Goal: Transaction & Acquisition: Purchase product/service

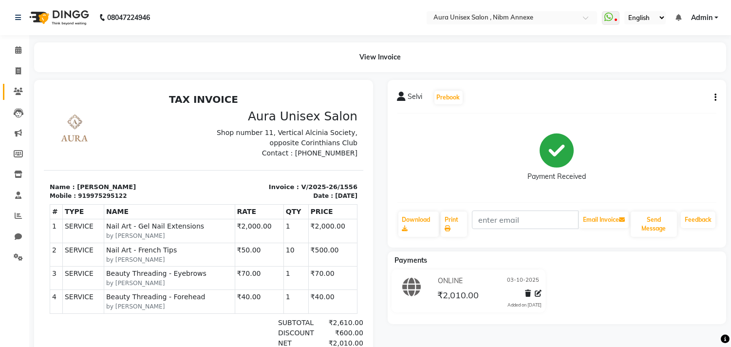
click at [12, 94] on span at bounding box center [18, 91] width 17 height 11
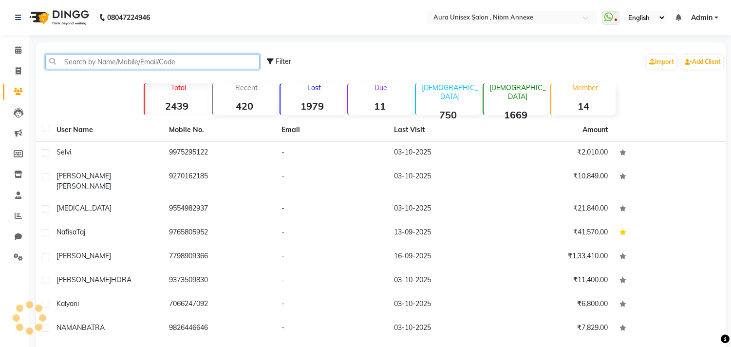
click at [57, 63] on input "text" at bounding box center [152, 61] width 214 height 15
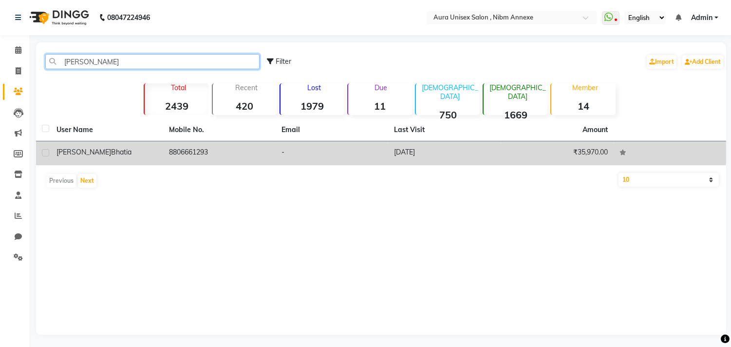
type input "[PERSON_NAME]"
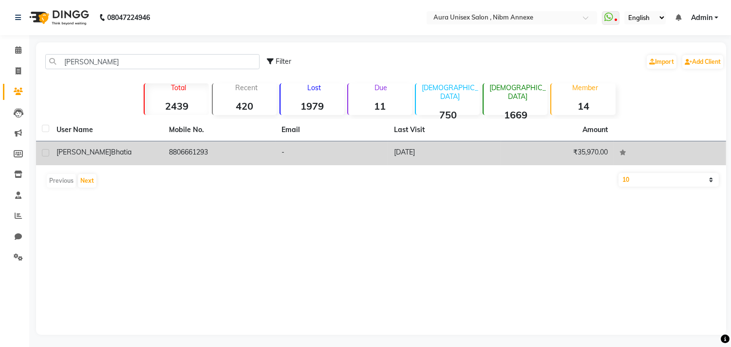
click at [166, 149] on td "8806661293" at bounding box center [219, 153] width 113 height 24
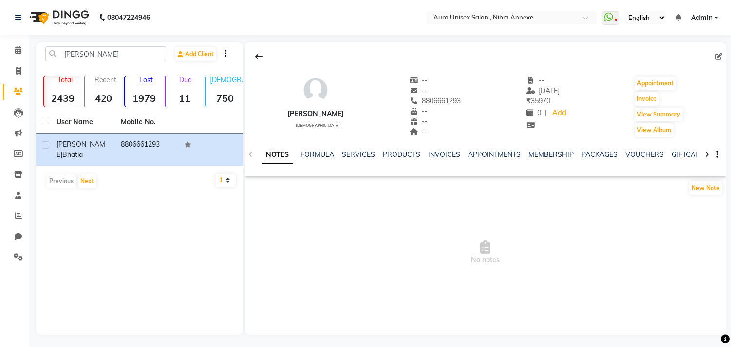
click at [551, 183] on div "New Note" at bounding box center [485, 189] width 481 height 19
click at [428, 155] on link "INVOICES" at bounding box center [444, 154] width 32 height 9
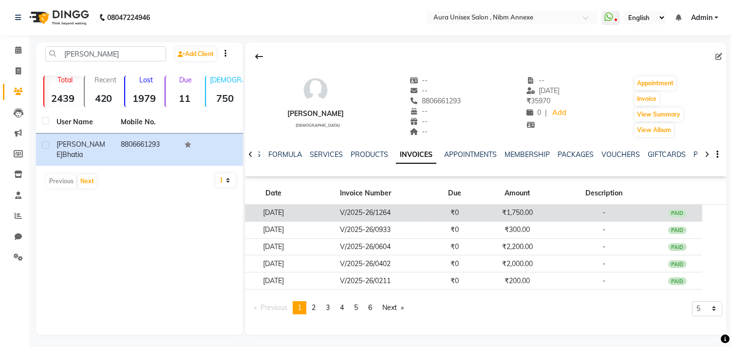
click at [391, 212] on td "V/2025-26/1264" at bounding box center [366, 213] width 128 height 17
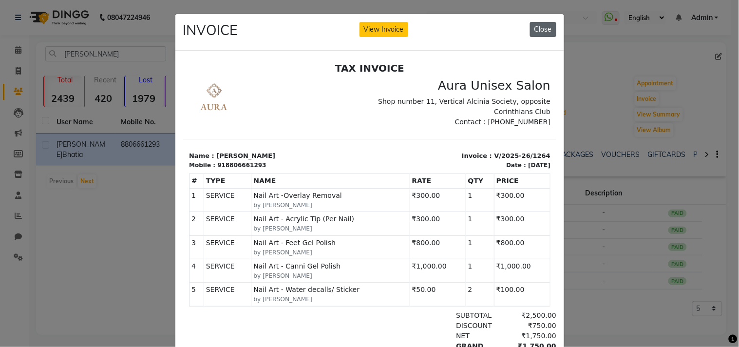
click at [542, 25] on button "Close" at bounding box center [543, 29] width 26 height 15
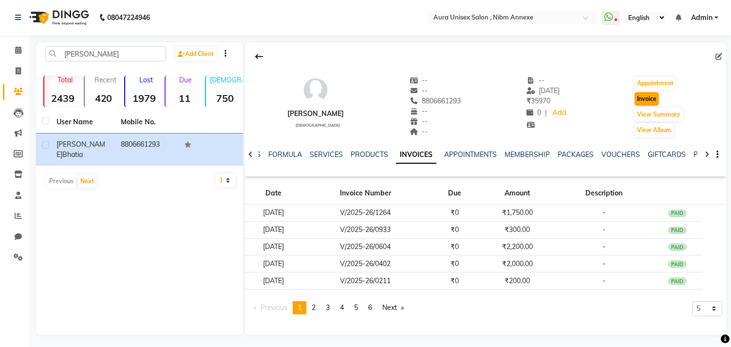
click at [655, 98] on button "Invoice" at bounding box center [647, 99] width 24 height 14
select select "service"
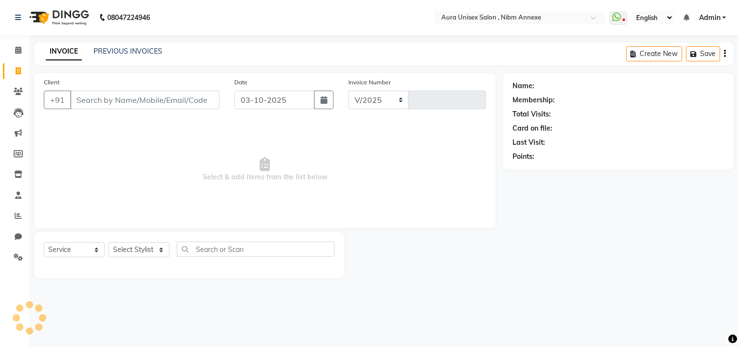
select select "823"
type input "1557"
click at [143, 248] on select "Select Stylist" at bounding box center [139, 249] width 61 height 15
type input "8806661293"
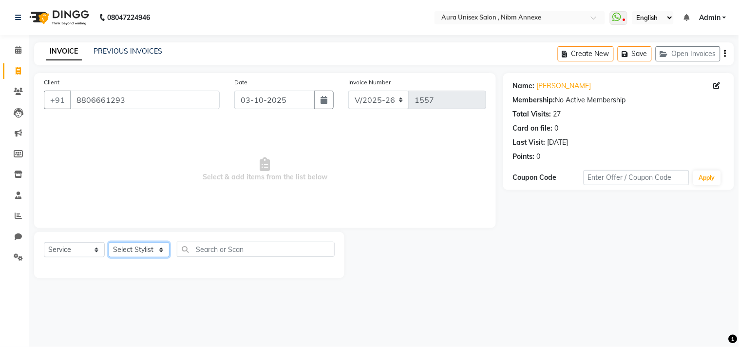
select select "69183"
click at [109, 243] on select "Select Stylist [PERSON_NAME] Jyoti [PERSON_NAME] [PERSON_NAME]" at bounding box center [139, 249] width 61 height 15
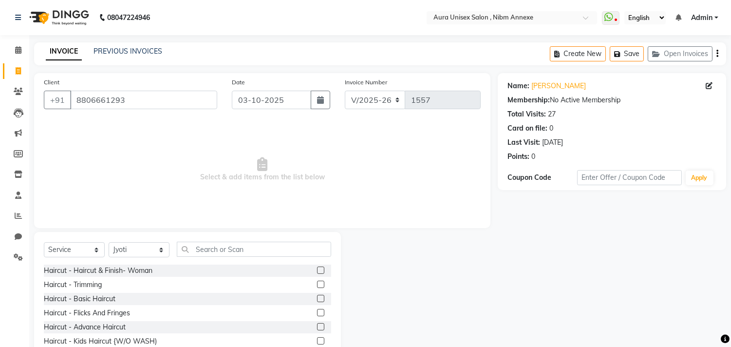
click at [249, 258] on div "Select Service Product Membership Package Voucher Prepaid Gift Card Select Styl…" at bounding box center [187, 253] width 287 height 23
click at [250, 255] on input "text" at bounding box center [254, 249] width 154 height 15
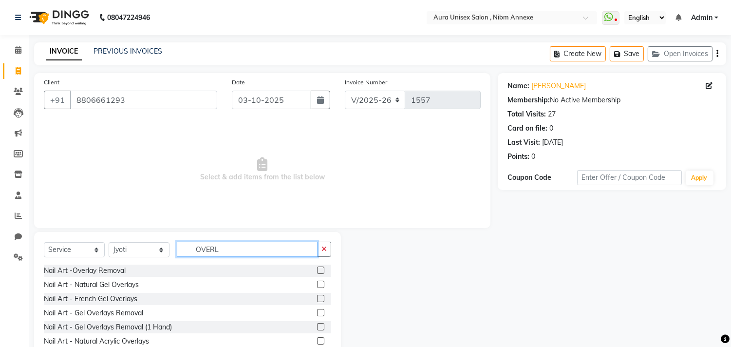
type input "OVERL"
click at [317, 268] on label at bounding box center [320, 269] width 7 height 7
click at [317, 268] on input "checkbox" at bounding box center [320, 270] width 6 height 6
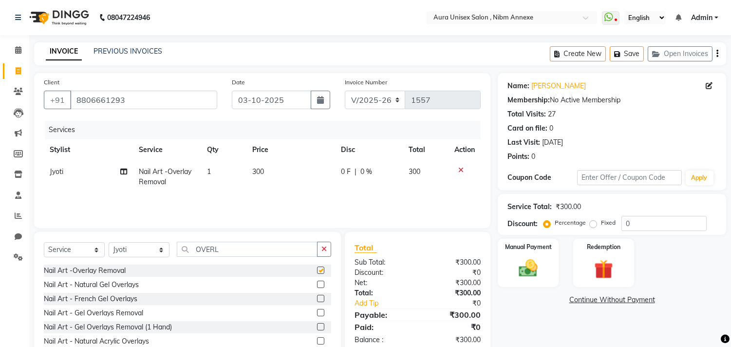
checkbox input "false"
click at [254, 253] on input "OVERL" at bounding box center [247, 249] width 141 height 15
type input "ACRY"
click at [317, 266] on label at bounding box center [320, 269] width 7 height 7
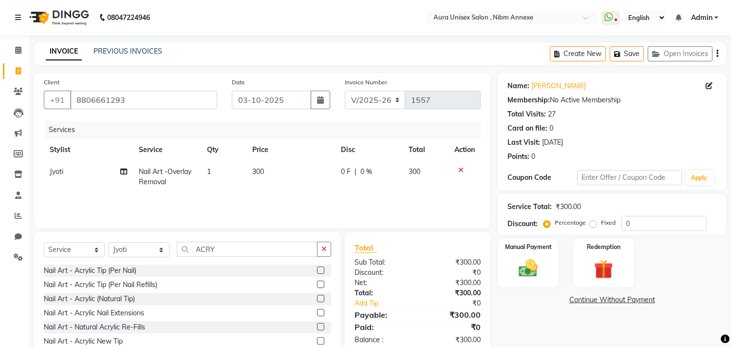
click at [317, 267] on input "checkbox" at bounding box center [320, 270] width 6 height 6
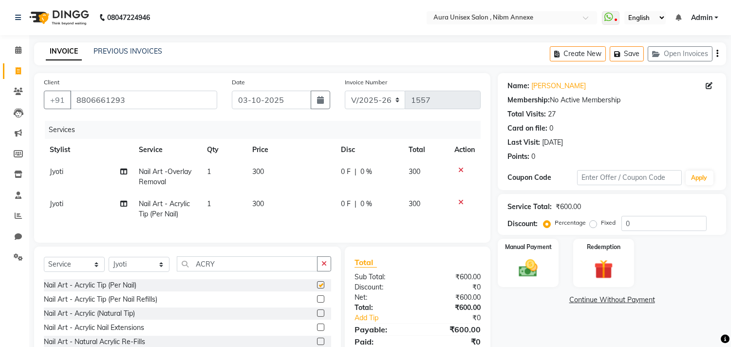
checkbox input "false"
click at [276, 210] on td "300" at bounding box center [290, 209] width 89 height 32
select select "69183"
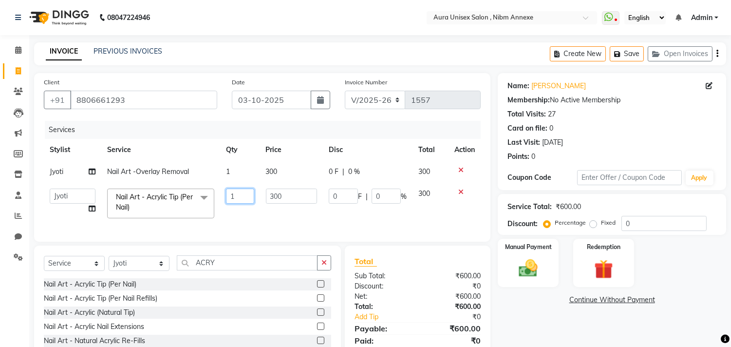
click at [234, 199] on input "1" at bounding box center [240, 196] width 28 height 15
click at [237, 198] on input "1" at bounding box center [240, 196] width 28 height 15
click at [241, 197] on input "1" at bounding box center [240, 196] width 28 height 15
type input "2"
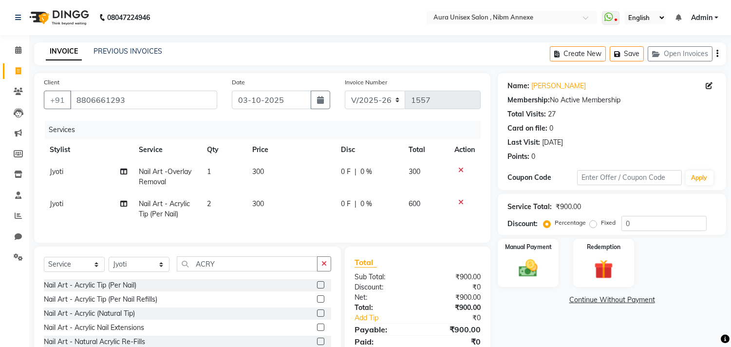
click at [258, 201] on tr "Jyoti Nail Art - Acrylic Tip (Per Nail) 2 300 0 F | 0 % 600" at bounding box center [262, 209] width 437 height 32
click at [268, 198] on td "300" at bounding box center [290, 209] width 89 height 32
select select "69183"
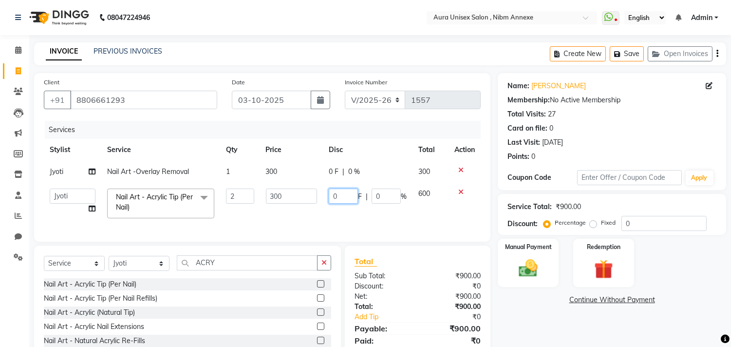
click at [336, 197] on input "0" at bounding box center [343, 196] width 29 height 15
type input "0100"
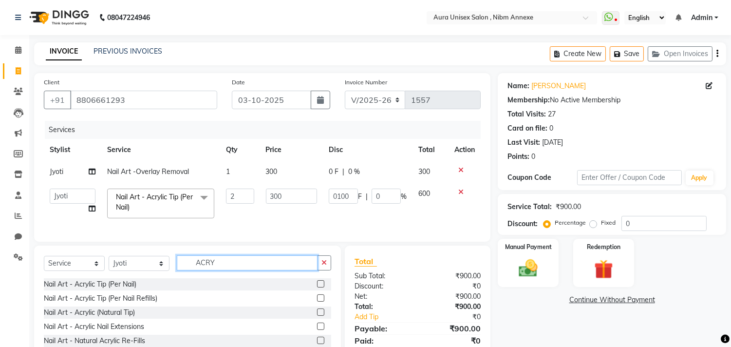
click at [221, 270] on input "ACRY" at bounding box center [247, 262] width 141 height 15
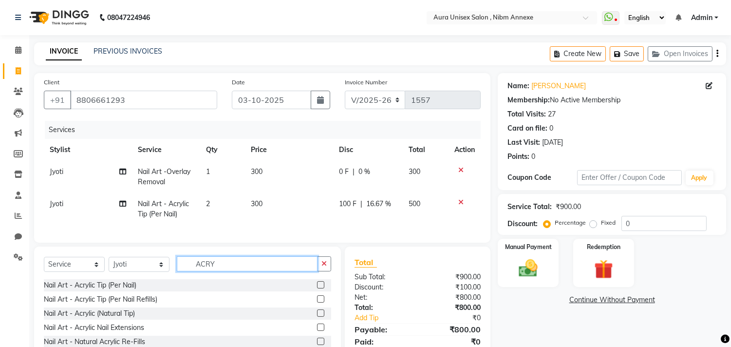
click at [221, 271] on input "ACRY" at bounding box center [247, 263] width 141 height 15
type input "FEET"
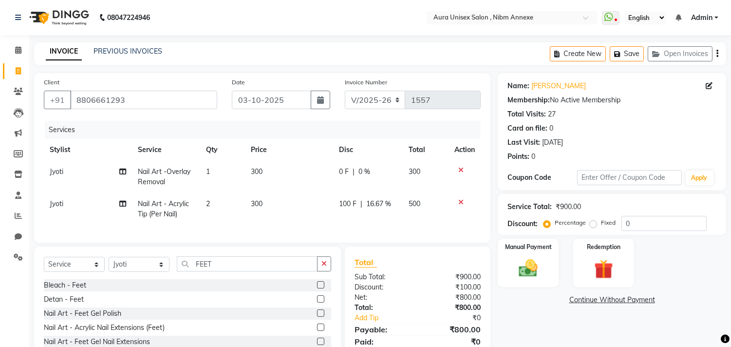
click at [320, 317] on label at bounding box center [320, 312] width 7 height 7
click at [320, 317] on input "checkbox" at bounding box center [320, 313] width 6 height 6
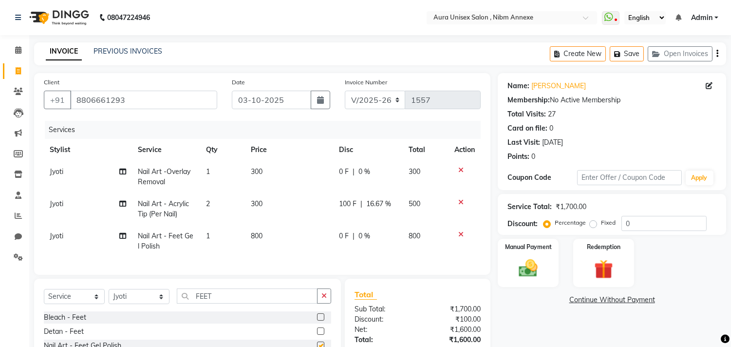
checkbox input "false"
click at [305, 264] on div "Services Stylist Service Qty Price Disc Total Action Jyoti Nail Art -Overlay Re…" at bounding box center [262, 193] width 437 height 144
click at [333, 249] on td "0 F | 0 %" at bounding box center [368, 241] width 70 height 32
select select "69183"
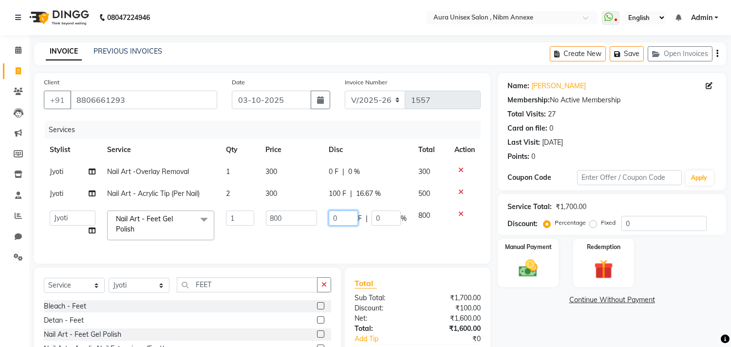
click at [341, 217] on input "0" at bounding box center [343, 217] width 29 height 15
type input "0200"
click at [519, 313] on div "Name: [PERSON_NAME] Membership: No Active Membership Total Visits: 27 Card on f…" at bounding box center [616, 231] width 236 height 317
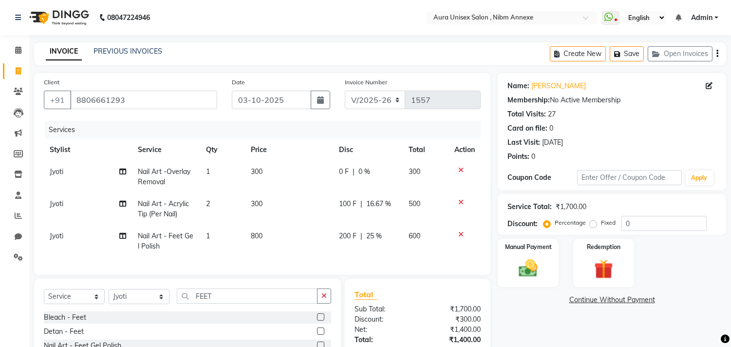
click at [198, 293] on div "Select Service Product Membership Package Voucher Prepaid Gift Card Select Styl…" at bounding box center [187, 337] width 307 height 117
click at [200, 301] on input "FEET" at bounding box center [247, 295] width 141 height 15
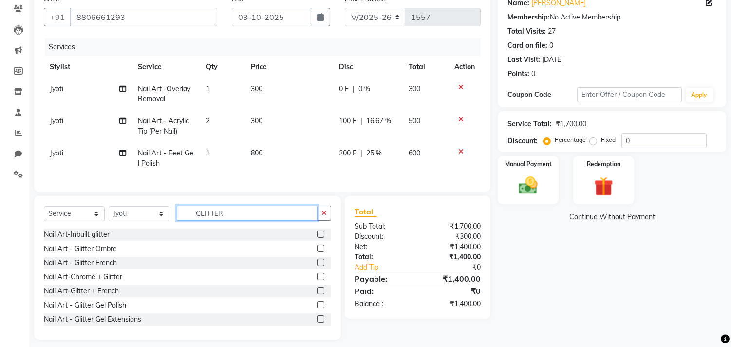
scroll to position [98, 0]
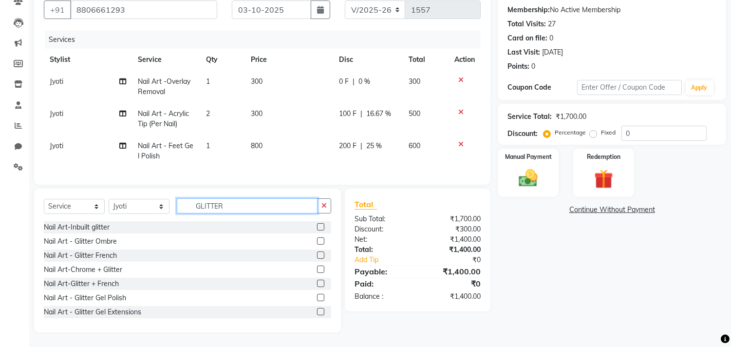
type input "GLITTER"
click at [317, 297] on label at bounding box center [320, 297] width 7 height 7
click at [317, 297] on input "checkbox" at bounding box center [320, 298] width 6 height 6
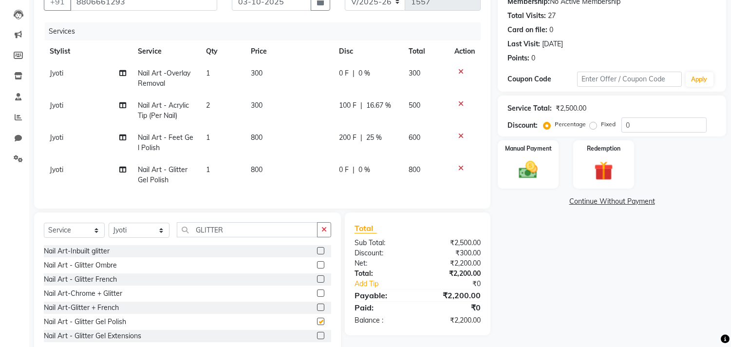
checkbox input "false"
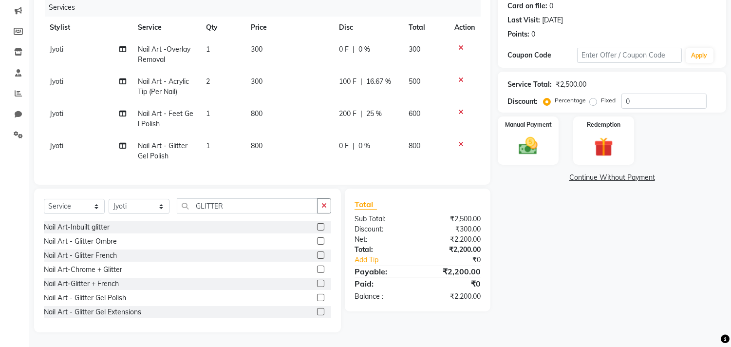
click at [247, 135] on td "800" at bounding box center [289, 151] width 88 height 32
select select "69183"
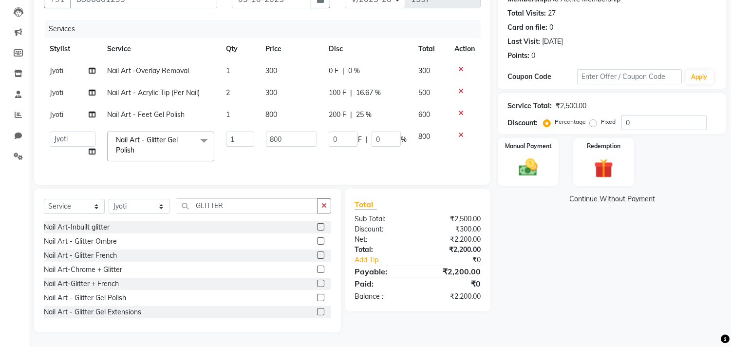
scroll to position [109, 0]
click at [278, 132] on input "800" at bounding box center [291, 139] width 51 height 15
type input "250"
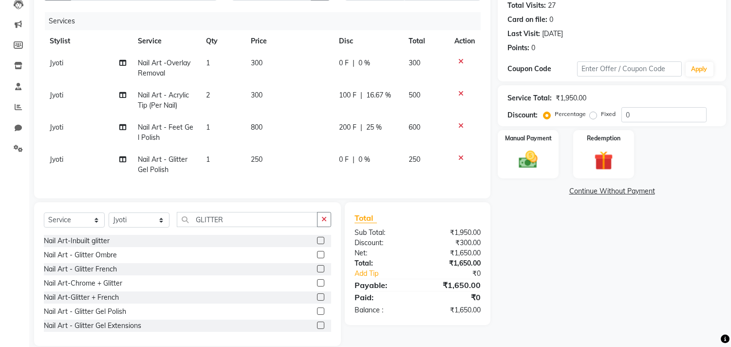
click at [346, 149] on td "0 F | 0 %" at bounding box center [368, 165] width 70 height 32
select select "69183"
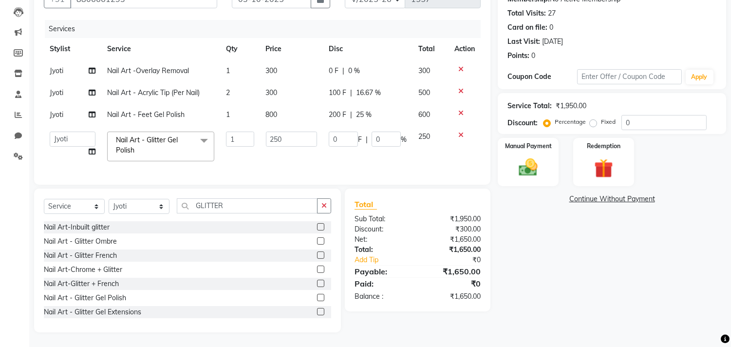
click at [346, 142] on td "0 F | 0 %" at bounding box center [368, 146] width 90 height 41
click at [348, 126] on td "0 F | 0 %" at bounding box center [368, 146] width 90 height 41
click at [348, 136] on input "0" at bounding box center [343, 139] width 29 height 15
type input "0250"
click at [494, 220] on div "Total Sub Total: ₹1,950.00 Discount: ₹300.00 Net: ₹1,650.00 Total: ₹1,650.00 Ad…" at bounding box center [419, 261] width 157 height 144
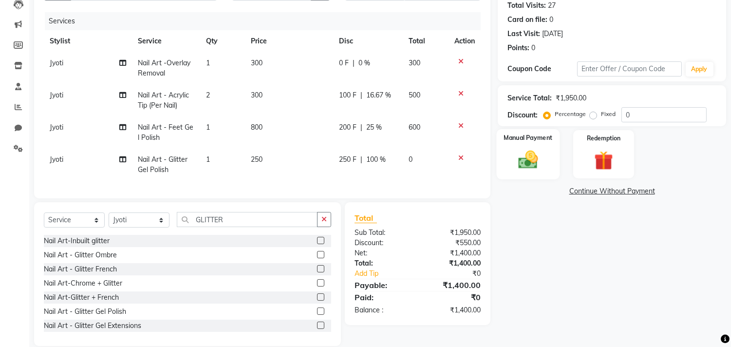
click at [537, 161] on img at bounding box center [528, 160] width 32 height 23
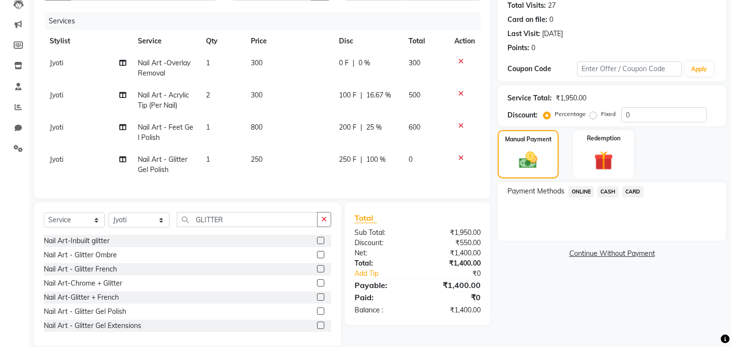
click at [634, 192] on span "CARD" at bounding box center [633, 191] width 21 height 11
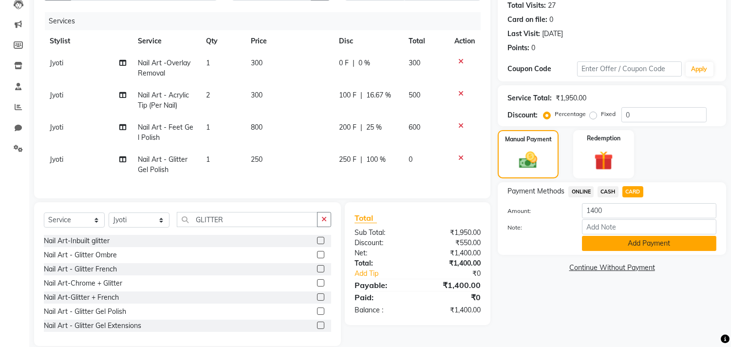
click at [592, 241] on button "Add Payment" at bounding box center [649, 243] width 134 height 15
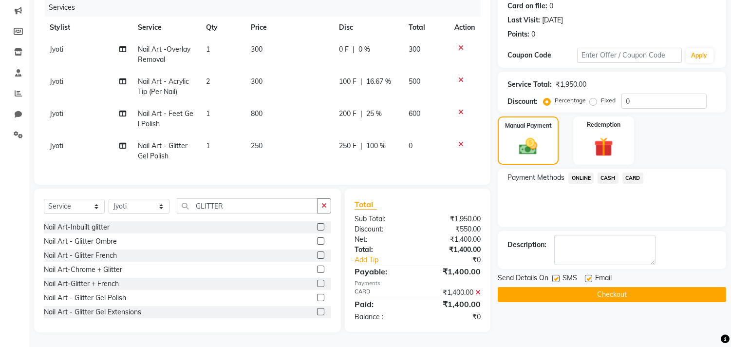
scroll to position [130, 0]
click at [561, 289] on button "Checkout" at bounding box center [612, 294] width 228 height 15
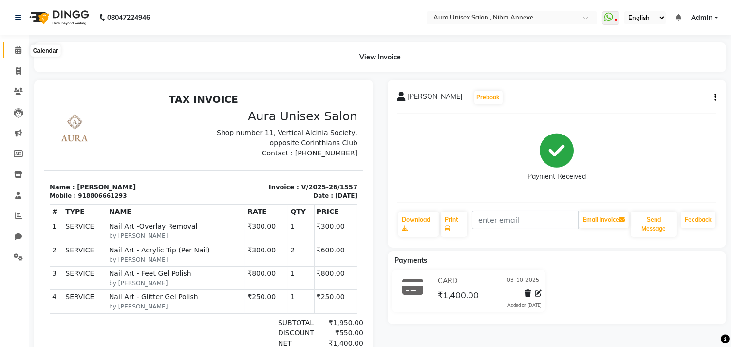
click at [21, 50] on span at bounding box center [18, 50] width 17 height 11
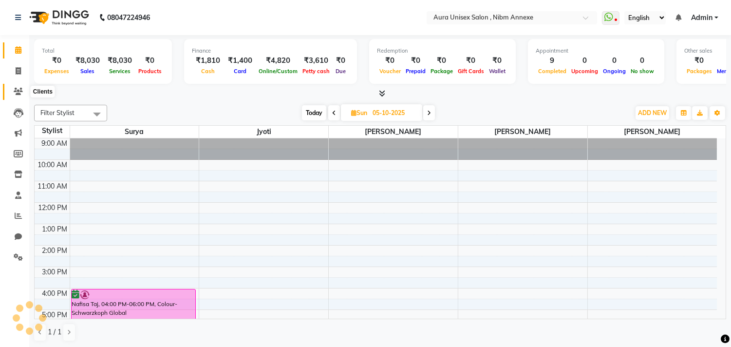
click at [14, 90] on icon at bounding box center [18, 91] width 9 height 7
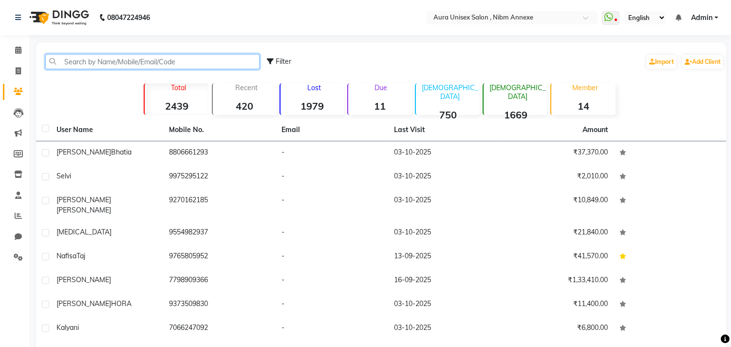
click at [80, 64] on input "text" at bounding box center [152, 61] width 214 height 15
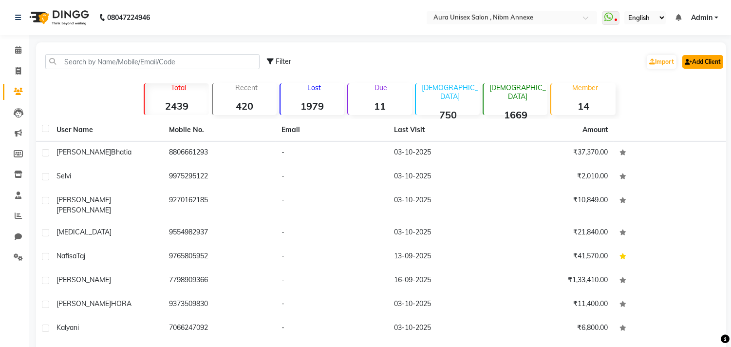
click at [708, 68] on link "Add Client" at bounding box center [702, 62] width 41 height 14
select select "22"
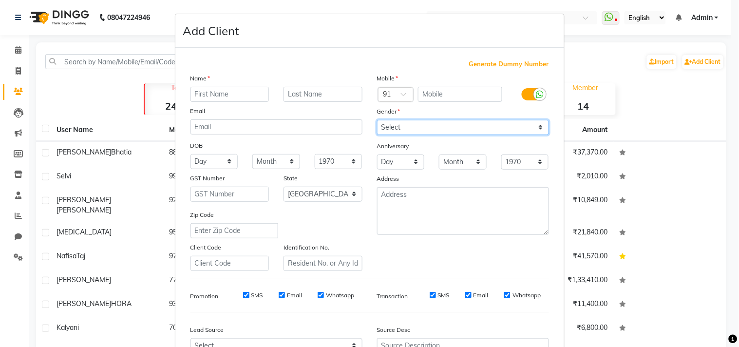
click at [416, 132] on select "Select [DEMOGRAPHIC_DATA] [DEMOGRAPHIC_DATA] Other Prefer Not To Say" at bounding box center [463, 127] width 172 height 15
select select "[DEMOGRAPHIC_DATA]"
click at [377, 120] on select "Select [DEMOGRAPHIC_DATA] [DEMOGRAPHIC_DATA] Other Prefer Not To Say" at bounding box center [463, 127] width 172 height 15
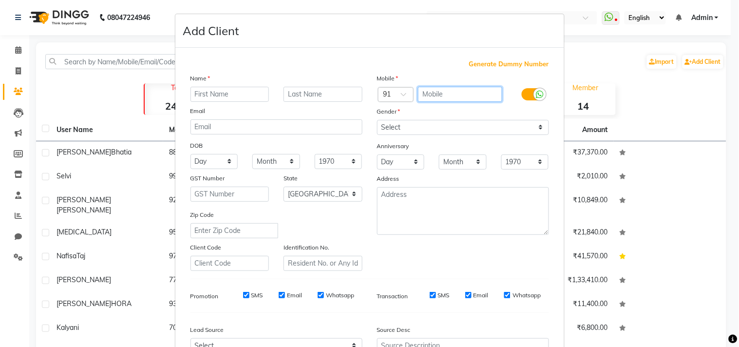
click at [473, 93] on input "text" at bounding box center [460, 94] width 84 height 15
click at [206, 98] on input "text" at bounding box center [229, 94] width 79 height 15
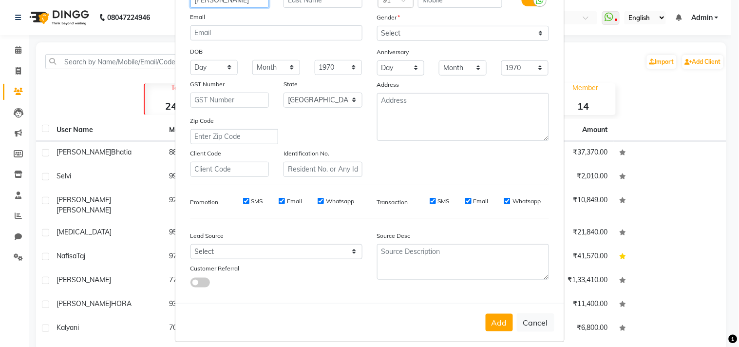
scroll to position [103, 0]
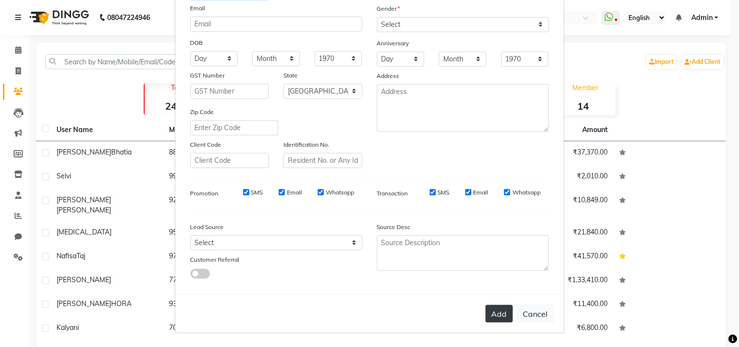
type input "[PERSON_NAME]"
click at [494, 309] on button "Add" at bounding box center [499, 314] width 27 height 18
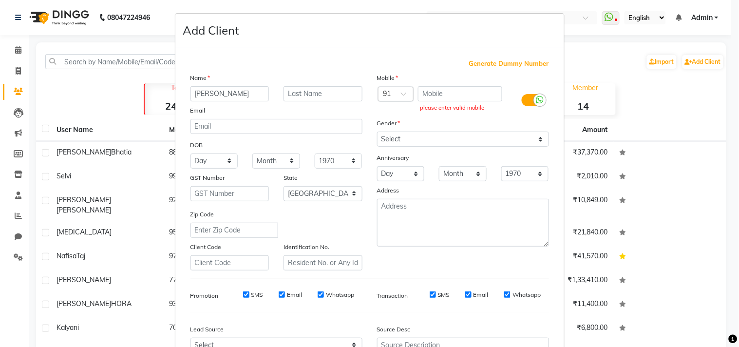
scroll to position [0, 0]
click at [457, 98] on input "text" at bounding box center [460, 94] width 84 height 15
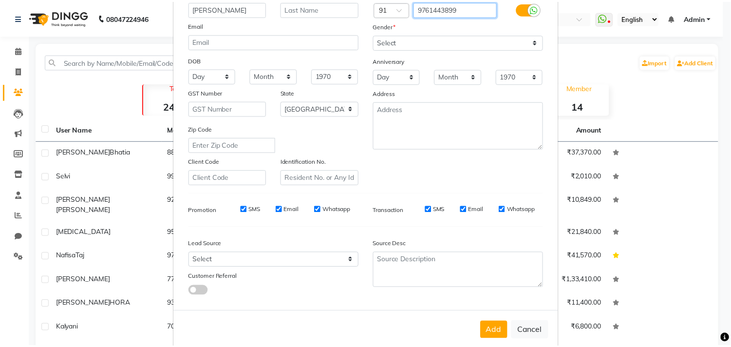
scroll to position [103, 0]
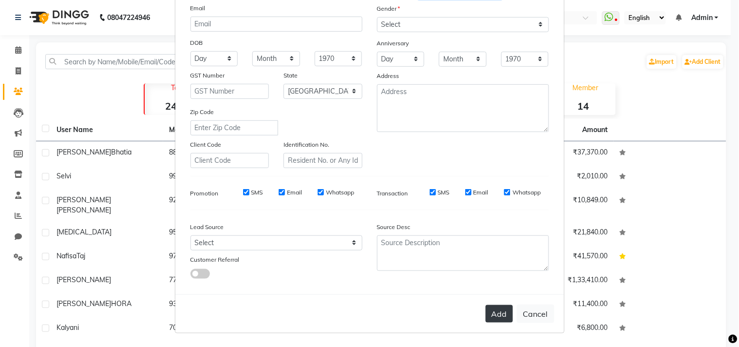
type input "9761443899"
click at [495, 310] on button "Add" at bounding box center [499, 314] width 27 height 18
select select
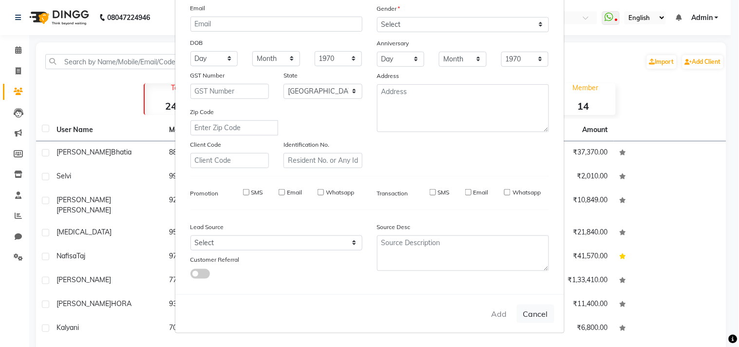
select select "null"
select select
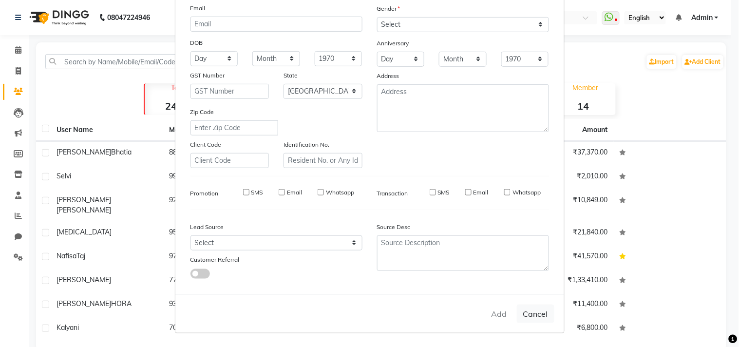
checkbox input "false"
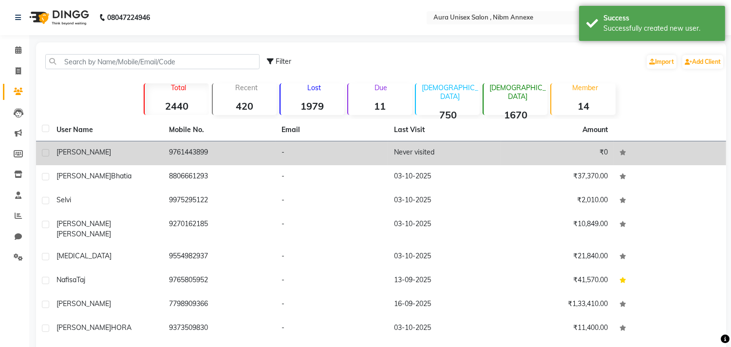
click at [274, 149] on td "9761443899" at bounding box center [219, 153] width 113 height 24
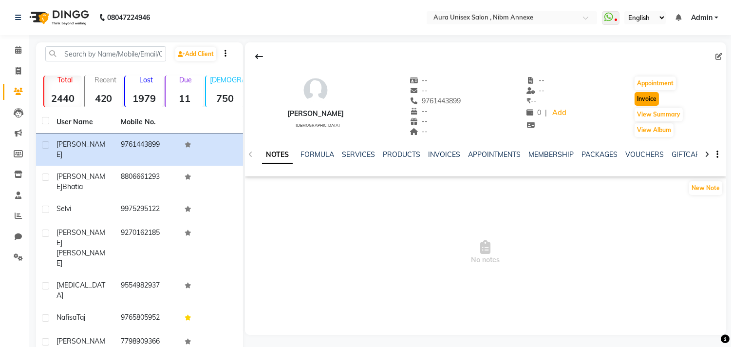
click at [646, 104] on button "Invoice" at bounding box center [647, 99] width 24 height 14
select select "service"
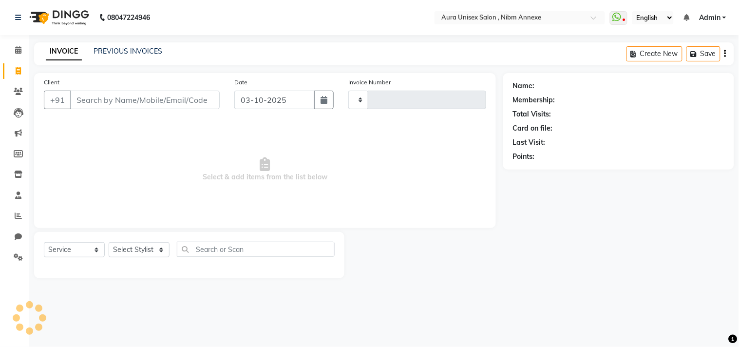
type input "1558"
select select "823"
type input "9761443899"
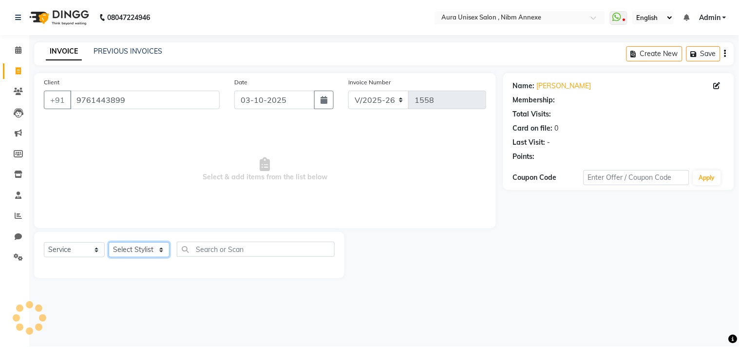
click at [148, 247] on select "Select Stylist [PERSON_NAME] Jyoti [PERSON_NAME] [PERSON_NAME]" at bounding box center [139, 249] width 61 height 15
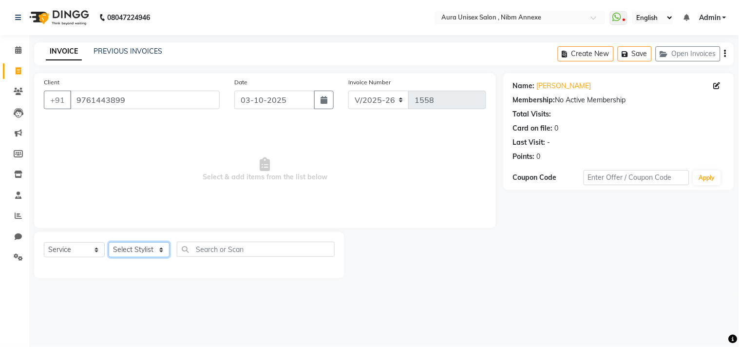
select select "93247"
click at [109, 243] on select "Select Stylist [PERSON_NAME] Jyoti [PERSON_NAME] [PERSON_NAME]" at bounding box center [139, 249] width 61 height 15
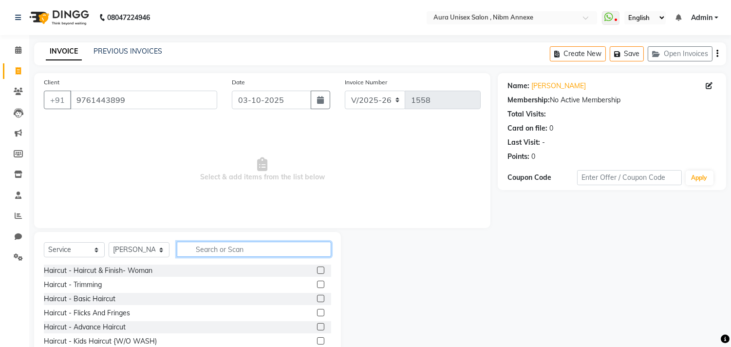
click at [238, 251] on input "text" at bounding box center [254, 249] width 154 height 15
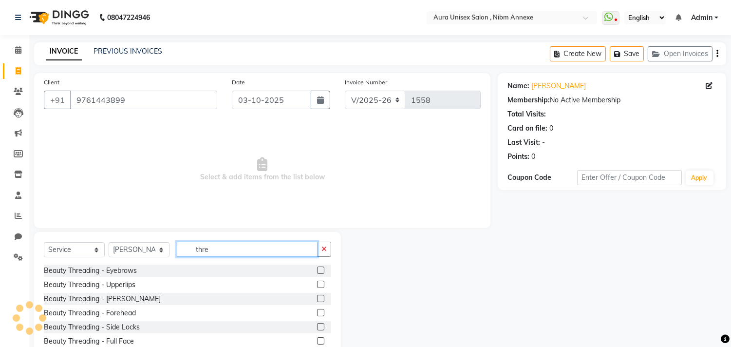
type input "thre"
click at [317, 268] on label at bounding box center [320, 269] width 7 height 7
click at [317, 268] on input "checkbox" at bounding box center [320, 270] width 6 height 6
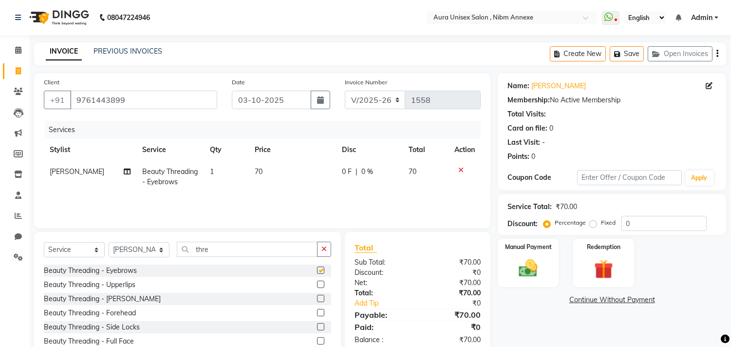
checkbox input "false"
click at [317, 284] on label at bounding box center [320, 284] width 7 height 7
click at [317, 284] on input "checkbox" at bounding box center [320, 285] width 6 height 6
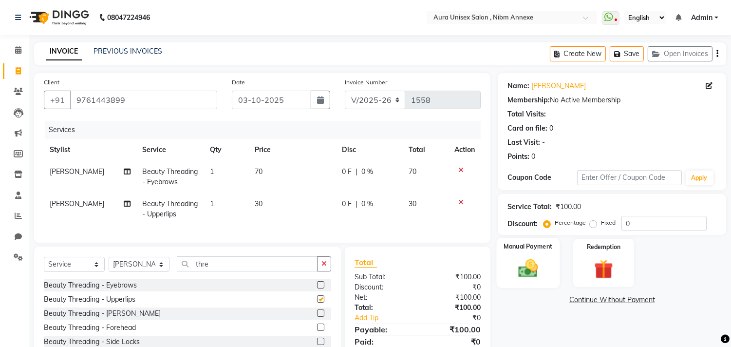
checkbox input "false"
click at [529, 278] on img at bounding box center [528, 268] width 32 height 23
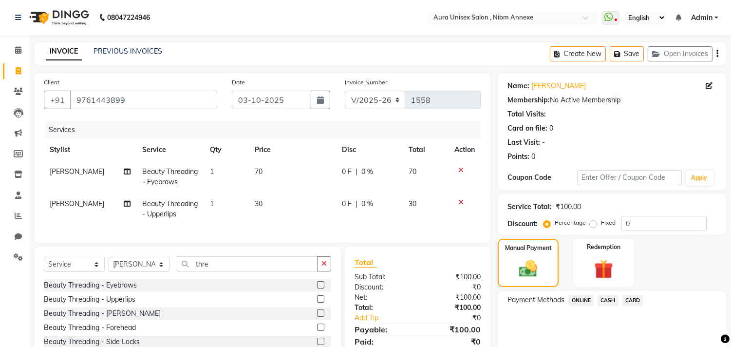
click at [620, 301] on div "CARD" at bounding box center [631, 301] width 25 height 13
click at [612, 301] on span "CASH" at bounding box center [608, 300] width 21 height 11
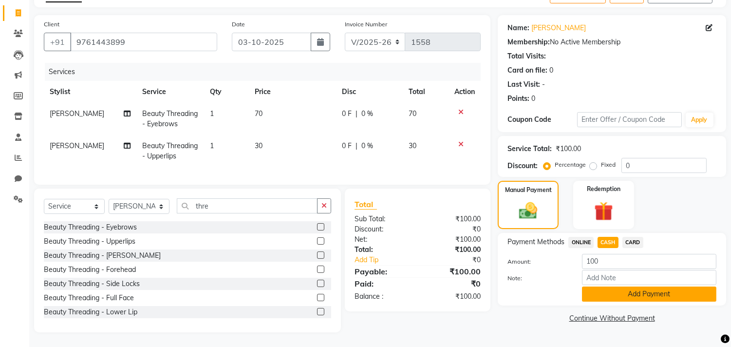
click at [615, 290] on button "Add Payment" at bounding box center [649, 293] width 134 height 15
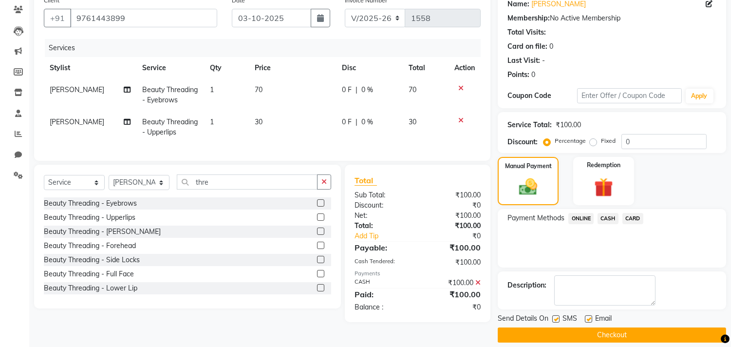
scroll to position [91, 0]
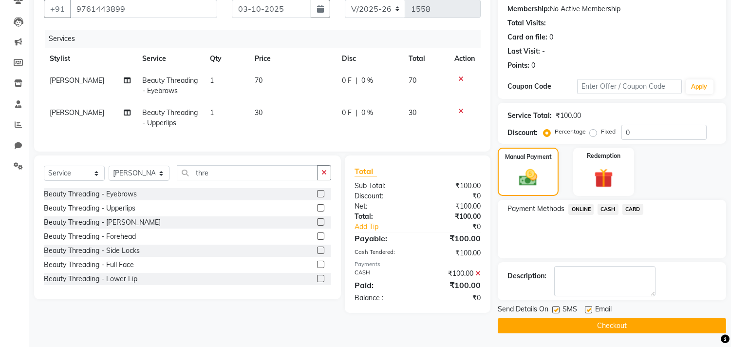
click at [597, 324] on button "Checkout" at bounding box center [612, 325] width 228 height 15
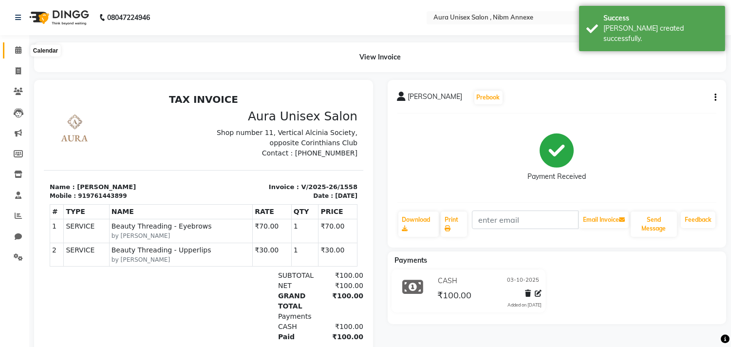
click at [21, 45] on span at bounding box center [18, 50] width 17 height 11
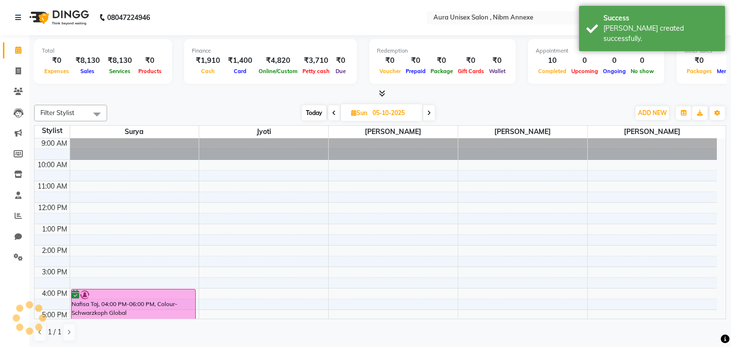
scroll to position [81, 0]
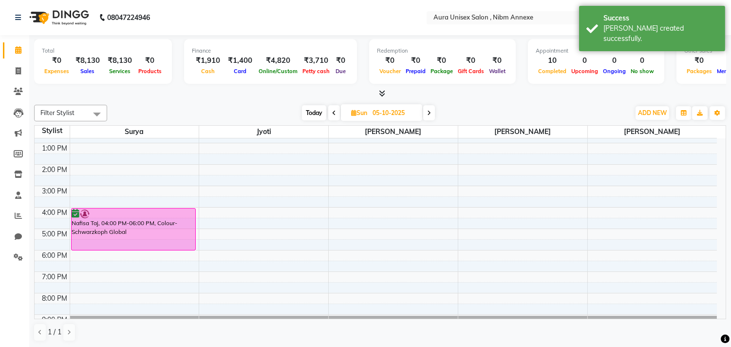
click at [309, 112] on span "Today" at bounding box center [314, 112] width 24 height 15
type input "03-10-2025"
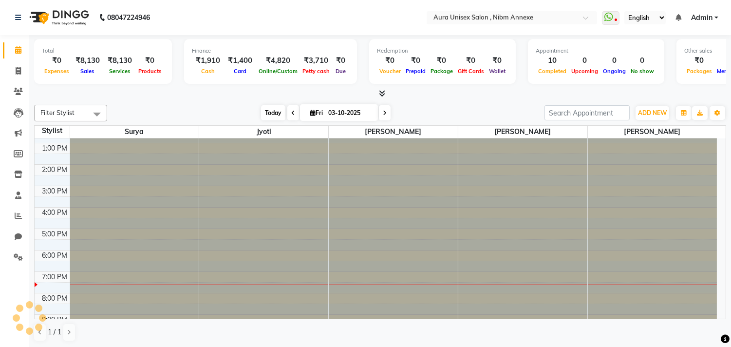
scroll to position [100, 0]
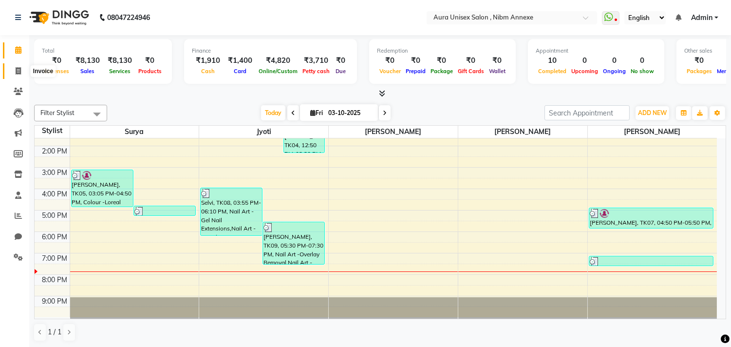
click at [13, 68] on span at bounding box center [18, 71] width 17 height 11
select select "service"
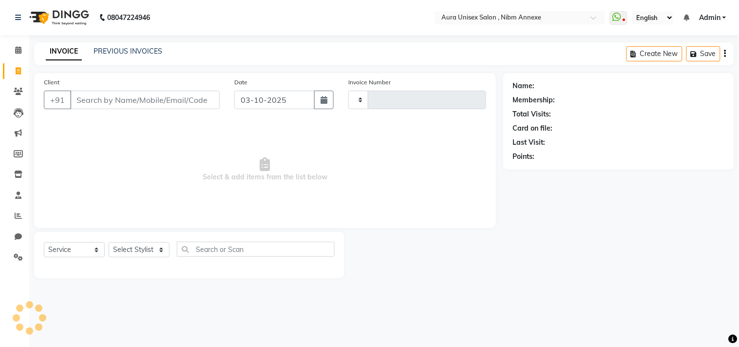
type input "1559"
select select "823"
click at [107, 53] on link "PREVIOUS INVOICES" at bounding box center [128, 51] width 69 height 9
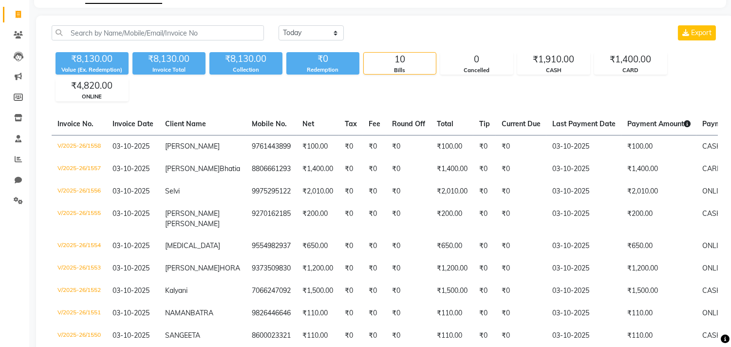
scroll to position [54, 0]
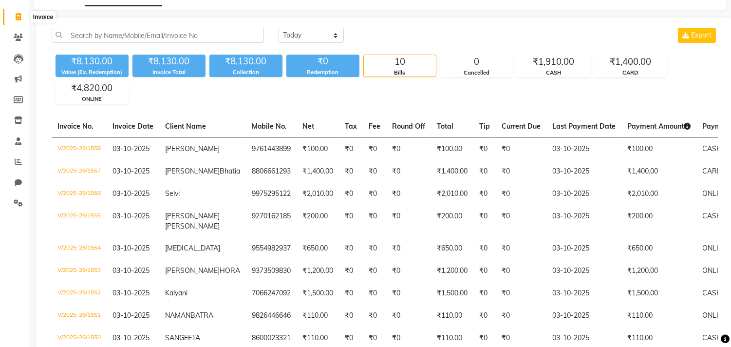
click at [19, 22] on span at bounding box center [18, 17] width 17 height 11
select select "service"
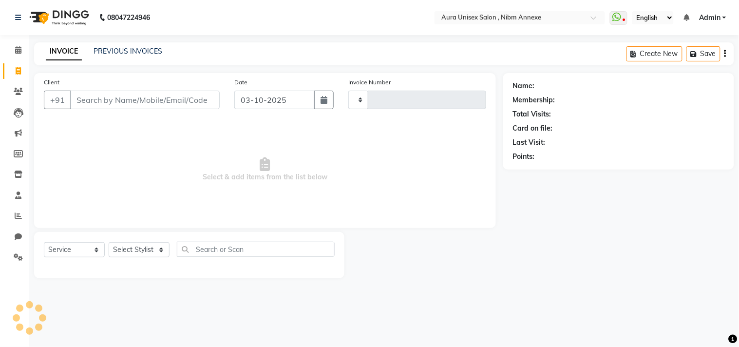
type input "1559"
select select "823"
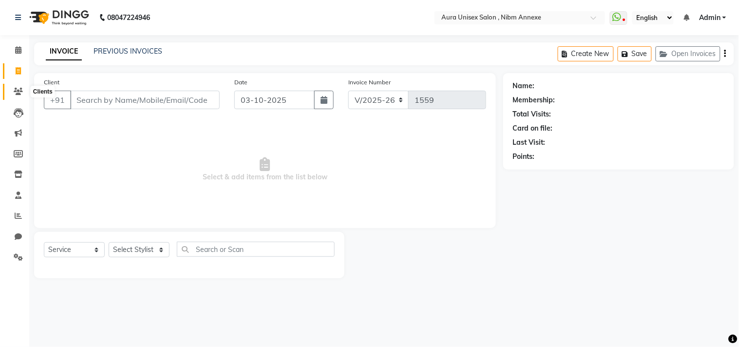
click at [14, 89] on icon at bounding box center [18, 91] width 9 height 7
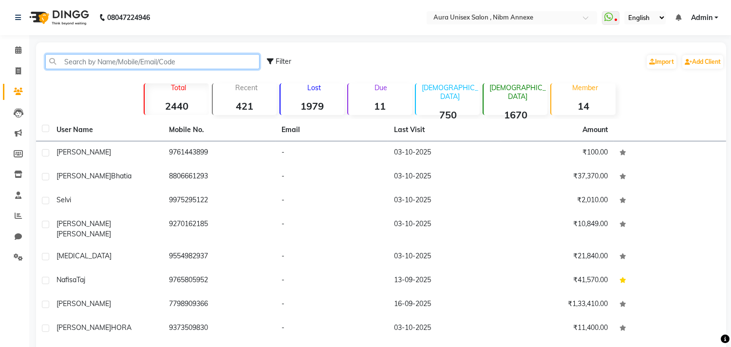
click at [211, 56] on input "text" at bounding box center [152, 61] width 214 height 15
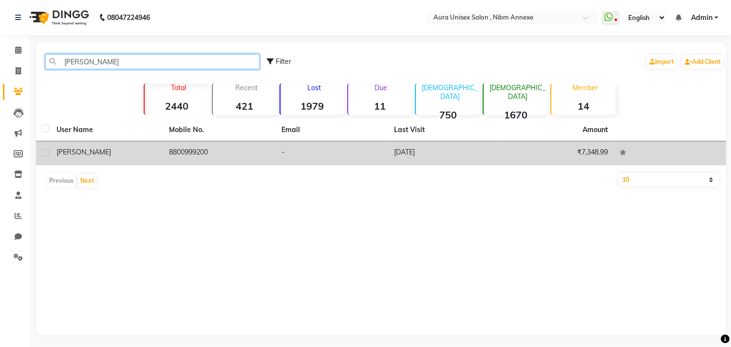
type input "[PERSON_NAME]"
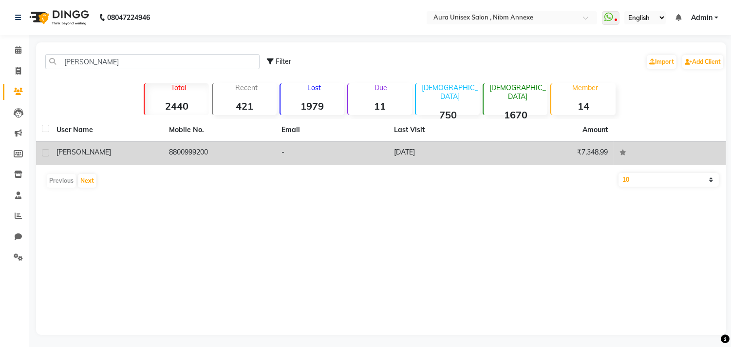
click at [269, 151] on td "8800999200" at bounding box center [219, 153] width 113 height 24
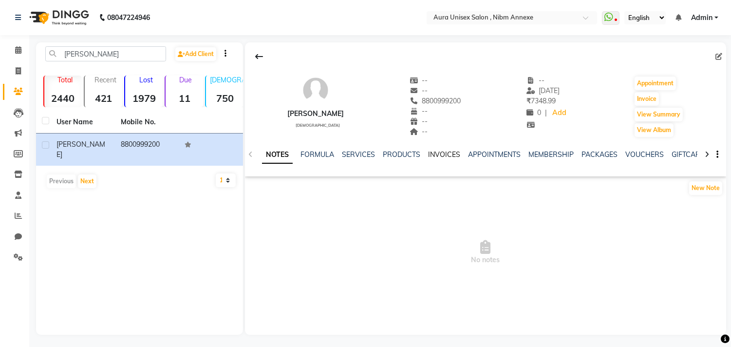
click at [441, 158] on link "INVOICES" at bounding box center [444, 154] width 32 height 9
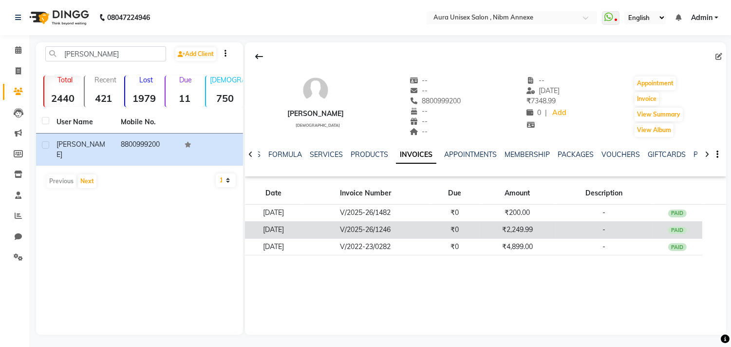
click at [346, 231] on td "V/2025-26/1246" at bounding box center [366, 229] width 128 height 17
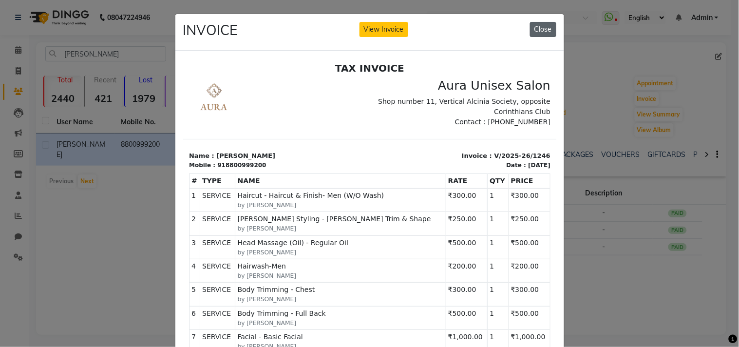
click at [539, 24] on button "Close" at bounding box center [543, 29] width 26 height 15
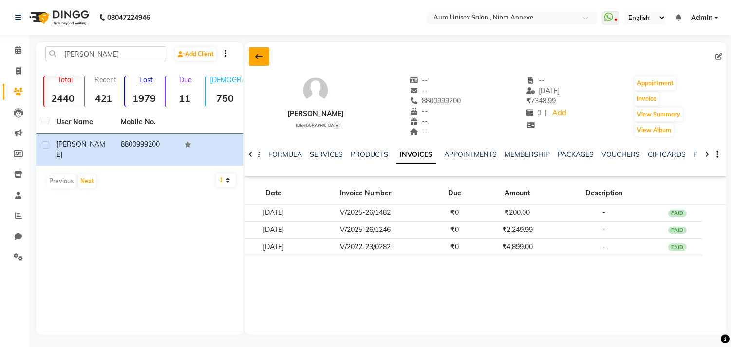
click at [260, 60] on icon at bounding box center [259, 57] width 8 height 8
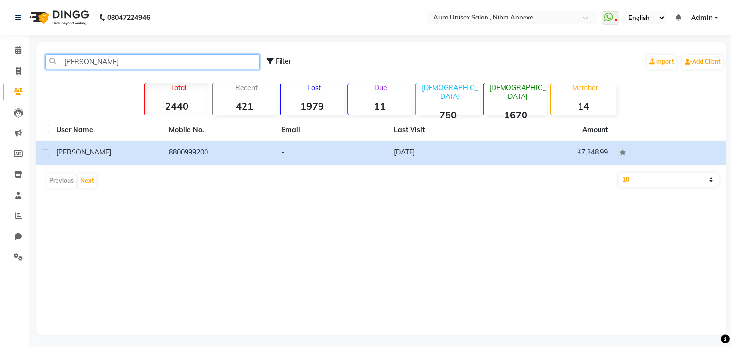
click at [71, 61] on input "[PERSON_NAME]" at bounding box center [152, 61] width 214 height 15
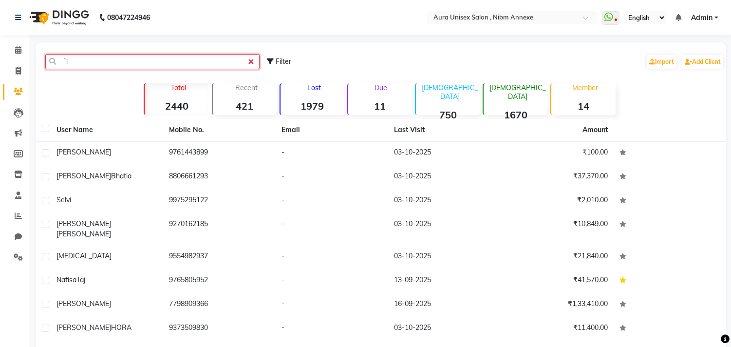
type input "`"
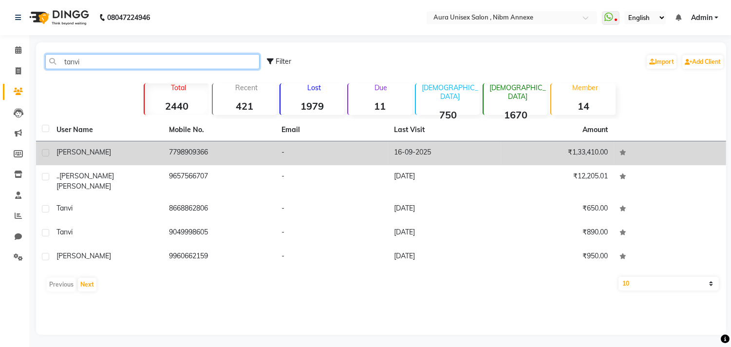
type input "tanvi"
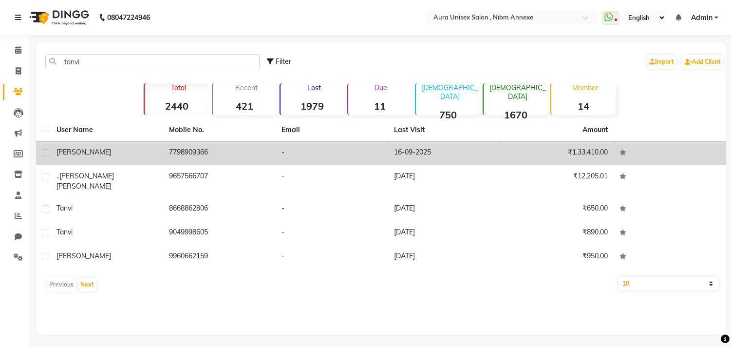
click at [328, 161] on td "-" at bounding box center [332, 153] width 113 height 24
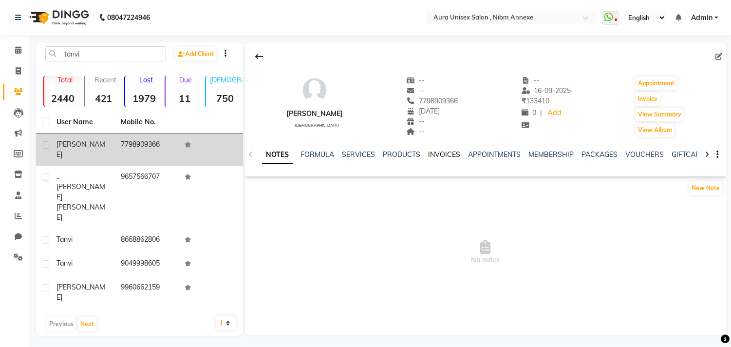
click at [451, 153] on link "INVOICES" at bounding box center [444, 154] width 32 height 9
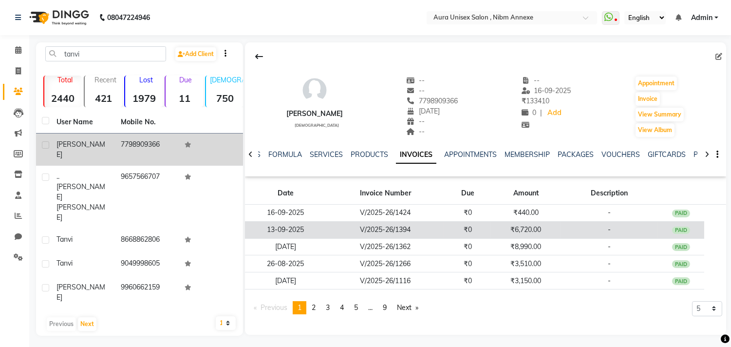
click at [440, 232] on td "V/2025-26/1394" at bounding box center [385, 229] width 118 height 17
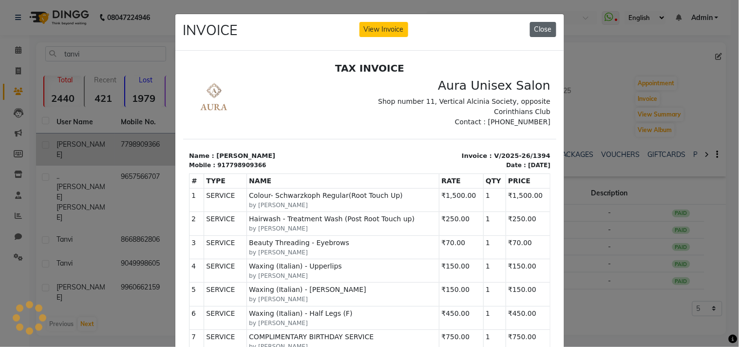
click at [537, 31] on button "Close" at bounding box center [543, 29] width 26 height 15
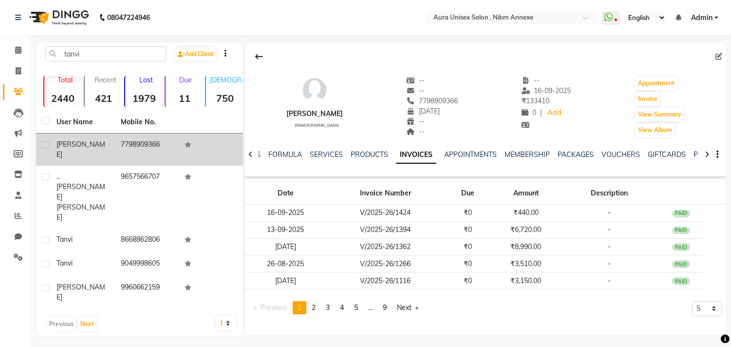
click at [543, 29] on nav "08047224946 Select Location × Aura Unisex Salon , Nibm Annexe WhatsApp Status ✕…" at bounding box center [365, 17] width 731 height 35
click at [251, 60] on button at bounding box center [259, 56] width 20 height 19
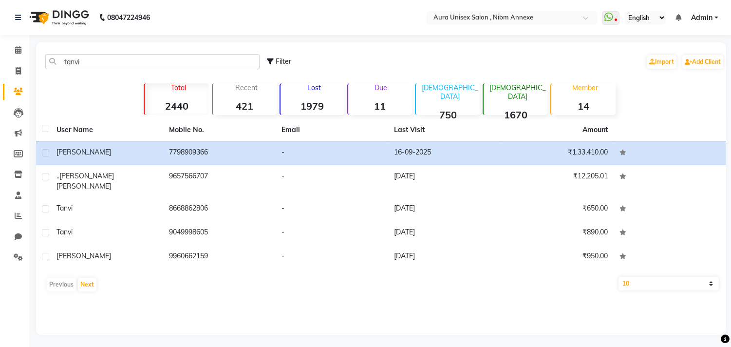
click at [15, 35] on div "Calendar Invoice Clients Leads Marketing Members Inventory Staff Reports Chat S…" at bounding box center [66, 181] width 132 height 307
click at [16, 52] on icon at bounding box center [18, 49] width 6 height 7
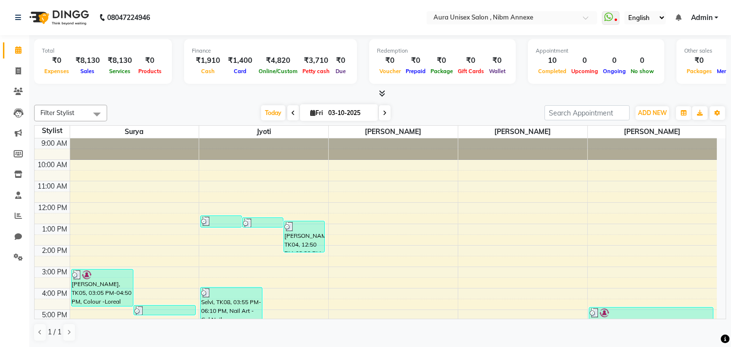
click at [380, 92] on icon at bounding box center [382, 93] width 6 height 7
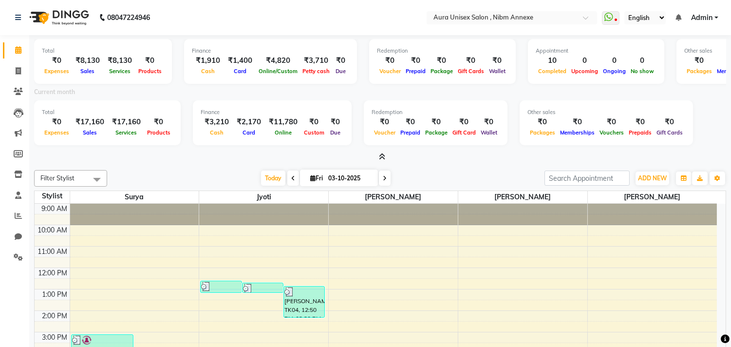
click at [380, 154] on icon at bounding box center [382, 156] width 6 height 7
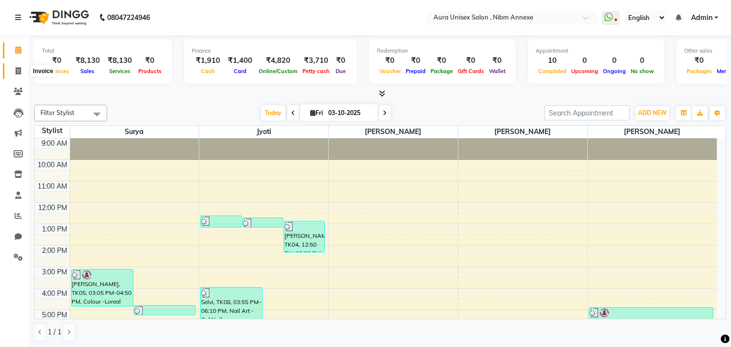
click at [16, 73] on icon at bounding box center [18, 70] width 5 height 7
select select "service"
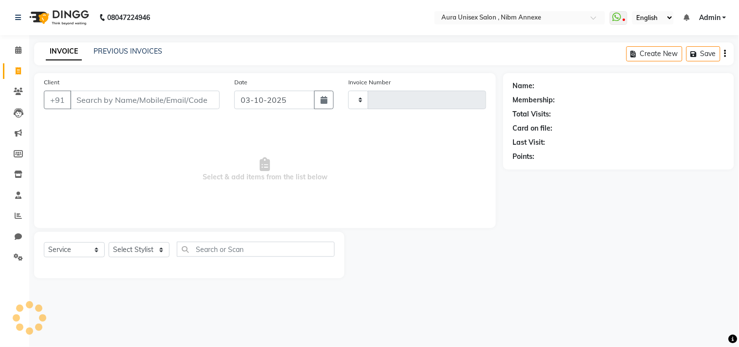
type input "1559"
select select "823"
